Goal: Find specific page/section: Find specific page/section

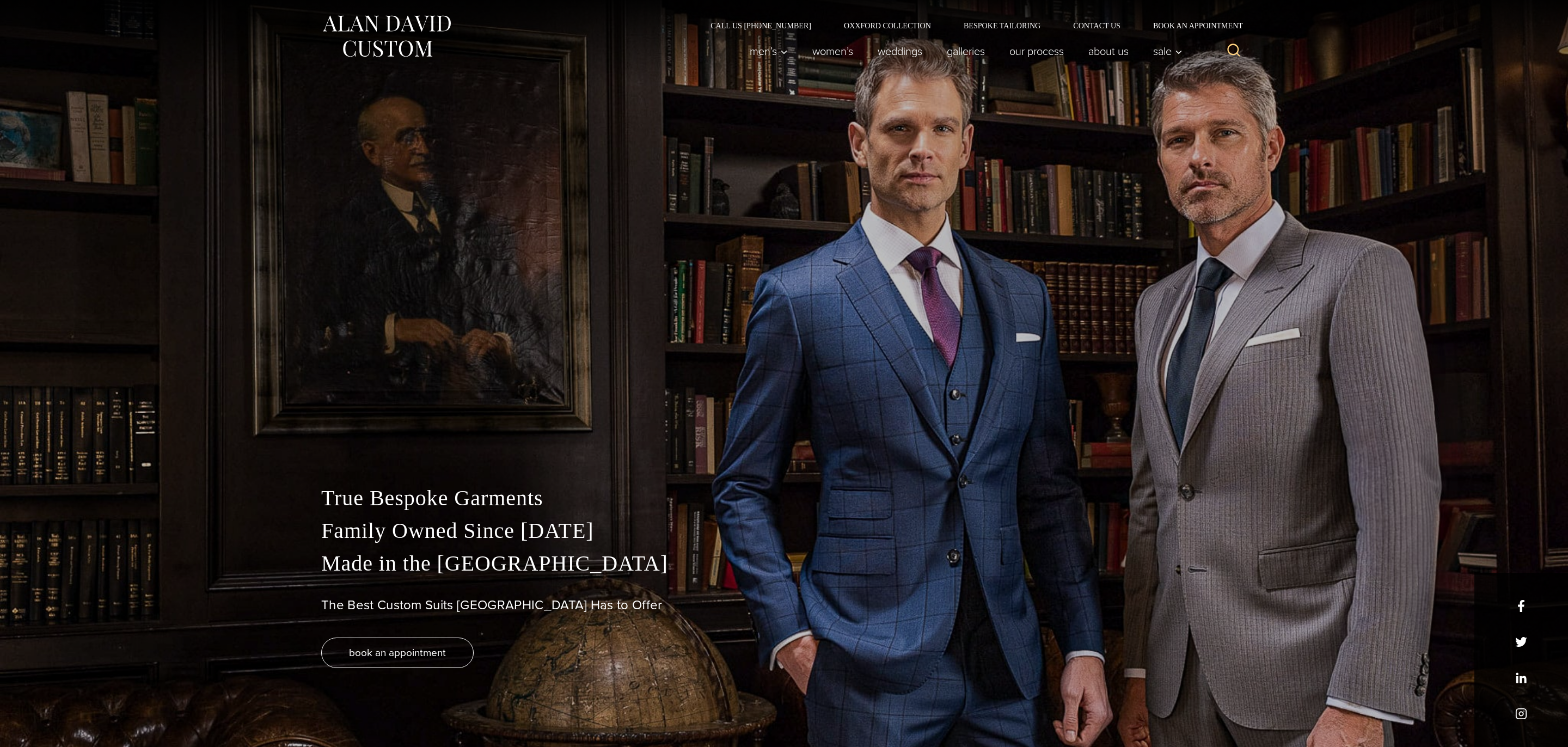
click at [1229, 47] on icon "View Search Form" at bounding box center [1233, 50] width 13 height 13
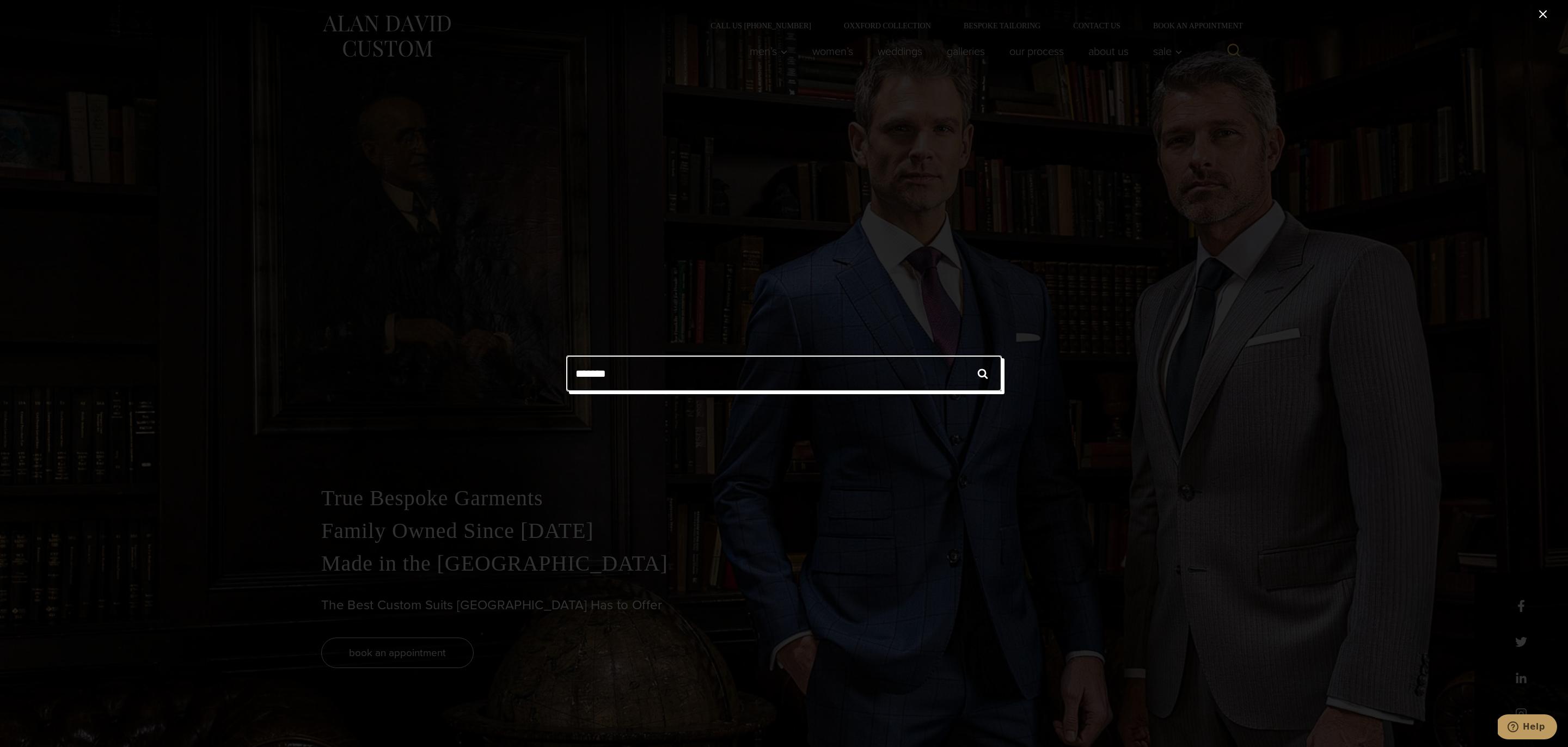
type input "*******"
click at [964, 356] on input "******" at bounding box center [983, 373] width 38 height 36
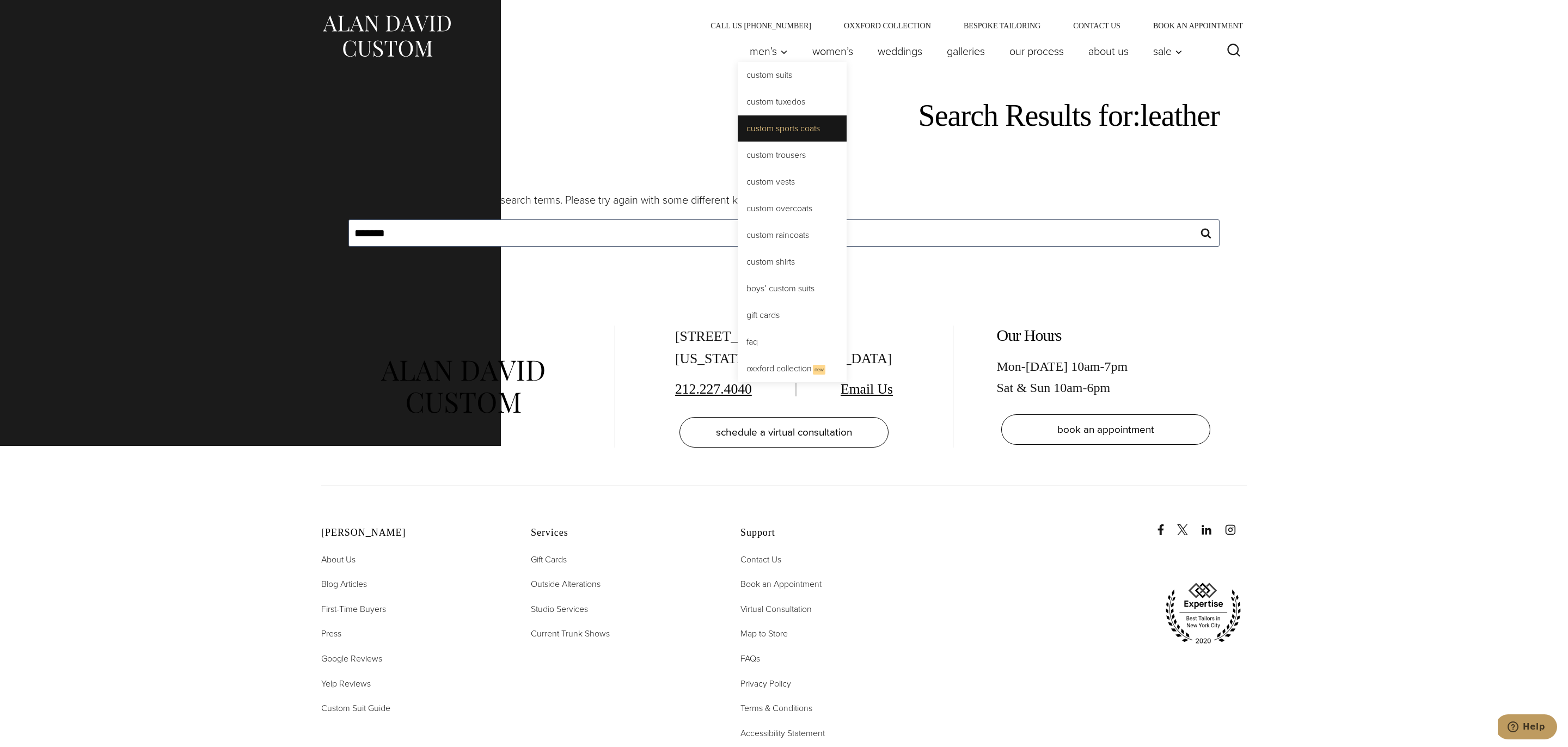
click at [778, 128] on link "Custom Sports Coats" at bounding box center [792, 128] width 109 height 26
